Goal: Contribute content: Contribute content

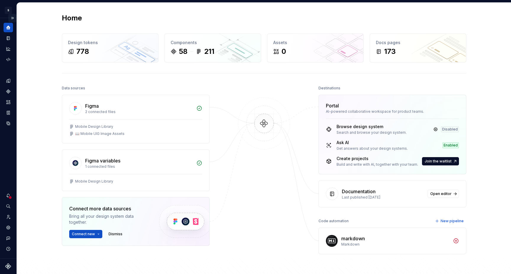
click at [12, 19] on button "Expand sidebar" at bounding box center [12, 18] width 8 height 8
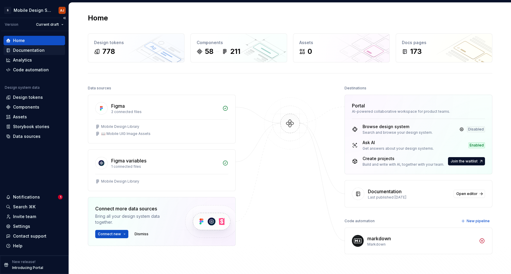
click at [41, 48] on div "Documentation" at bounding box center [29, 50] width 32 height 6
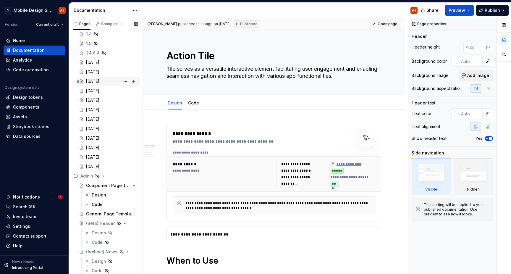
scroll to position [1814, 0]
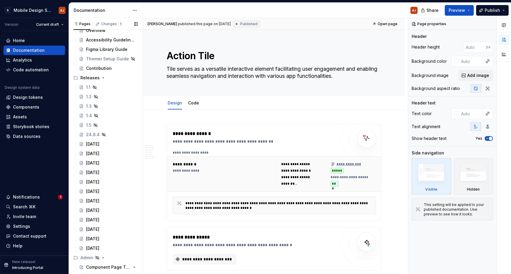
click at [0, 0] on button "Page tree" at bounding box center [0, 0] width 0 height 0
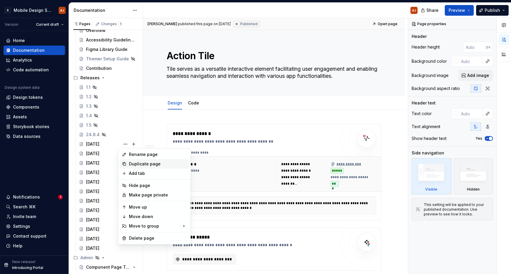
click at [134, 162] on div "Duplicate page" at bounding box center [158, 164] width 58 height 6
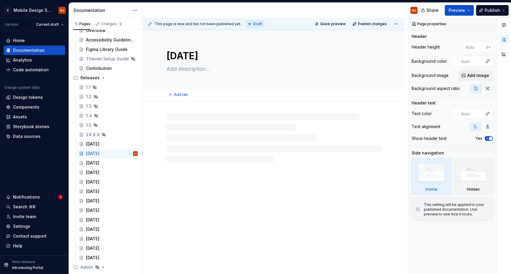
click at [200, 51] on textarea "[DATE]" at bounding box center [272, 56] width 215 height 14
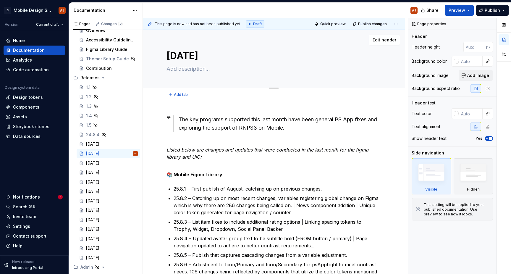
click at [195, 54] on textarea "[DATE]" at bounding box center [272, 56] width 215 height 14
type textarea "*"
type textarea "S 2025"
type textarea "*"
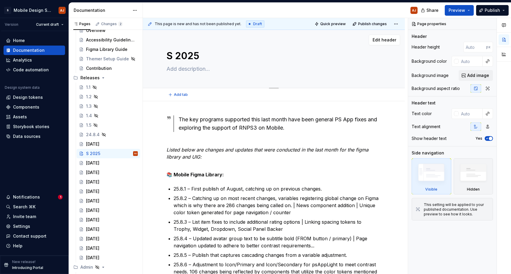
type textarea "Se 2025"
type textarea "*"
type textarea "[DATE]"
type textarea "*"
type textarea "[DATE]"
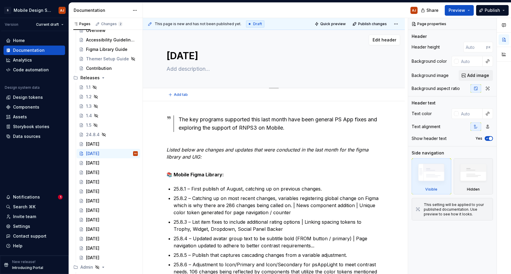
type textarea "*"
type textarea "Septm 2025"
type textarea "*"
type textarea "[DATE]"
type textarea "*"
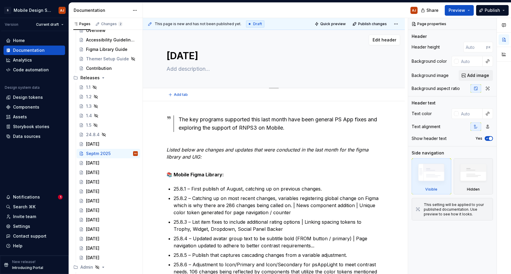
type textarea "Septe 2025"
type textarea "*"
type textarea "Septem 2025"
type textarea "*"
type textarea "Septeme 2025"
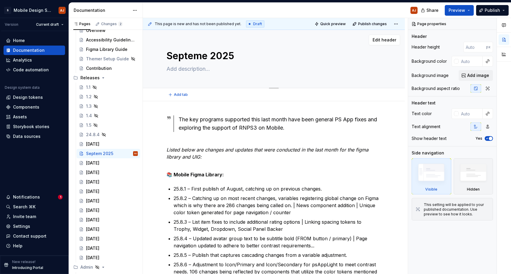
type textarea "*"
type textarea "Septemer 2025"
type textarea "*"
type textarea "Septeme 2025"
type textarea "*"
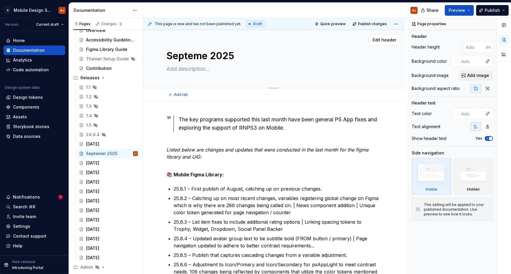
type textarea "Septem 2025"
type textarea "*"
type textarea "Septemb 2025"
type textarea "*"
type textarea "Septembe 2025"
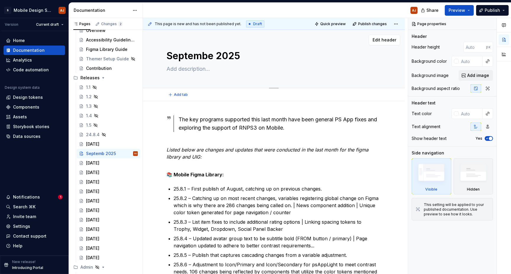
type textarea "*"
type textarea "[DATE]"
type textarea "*"
type textarea "[DATE]"
type textarea "*"
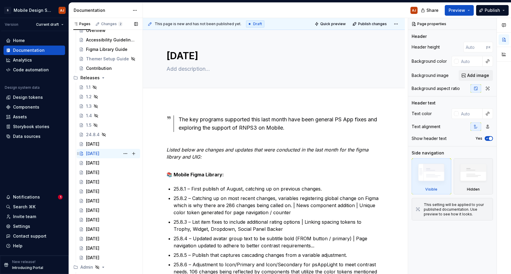
type textarea "[DATE]"
drag, startPoint x: 94, startPoint y: 153, endPoint x: 143, endPoint y: 121, distance: 59.0
type textarea "*"
